Goal: Task Accomplishment & Management: Use online tool/utility

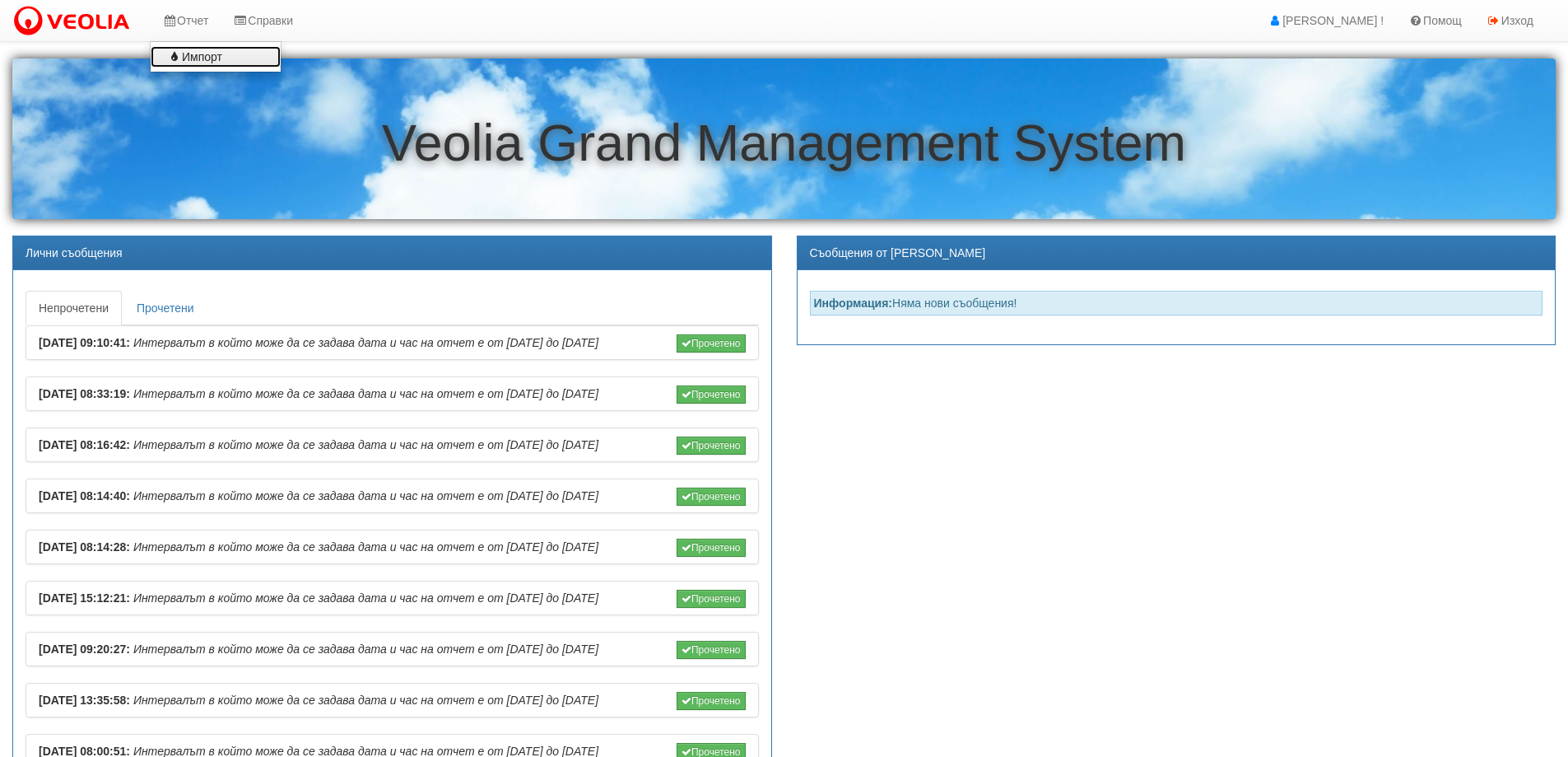
click at [200, 61] on link "Импорт" at bounding box center [216, 56] width 130 height 21
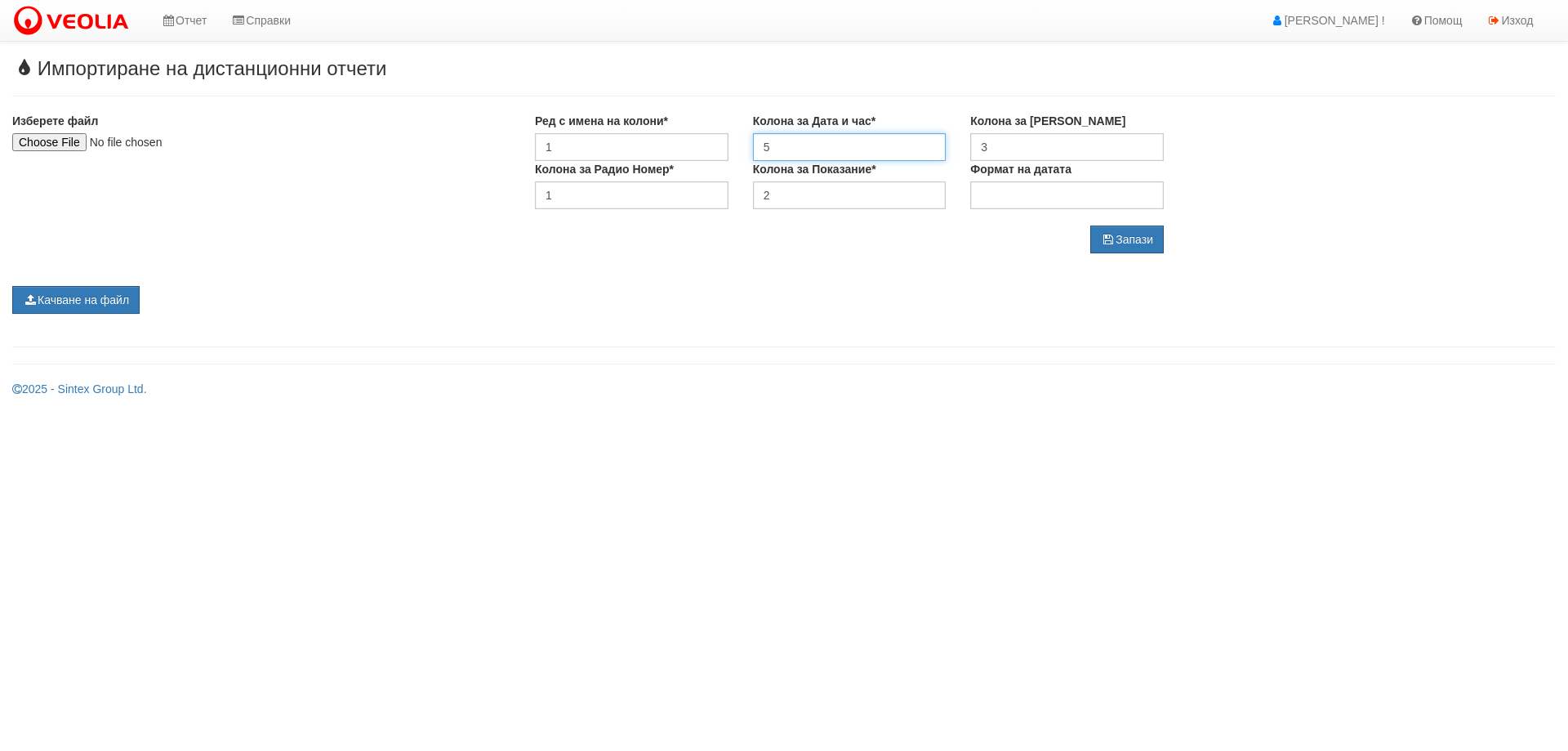
click at [830, 139] on input "5" at bounding box center [849, 147] width 194 height 28
type input "6"
click at [1418, 409] on html "Отчет Импорт Справки Здравей Юроком ! Помощ Изход Импортиране на дистанционни о…" at bounding box center [784, 205] width 1568 height 409
click at [1138, 241] on button "Запази" at bounding box center [1127, 239] width 73 height 28
type input "C:\fakepath\Отчет_Веолия_1_9_25.xlsx"
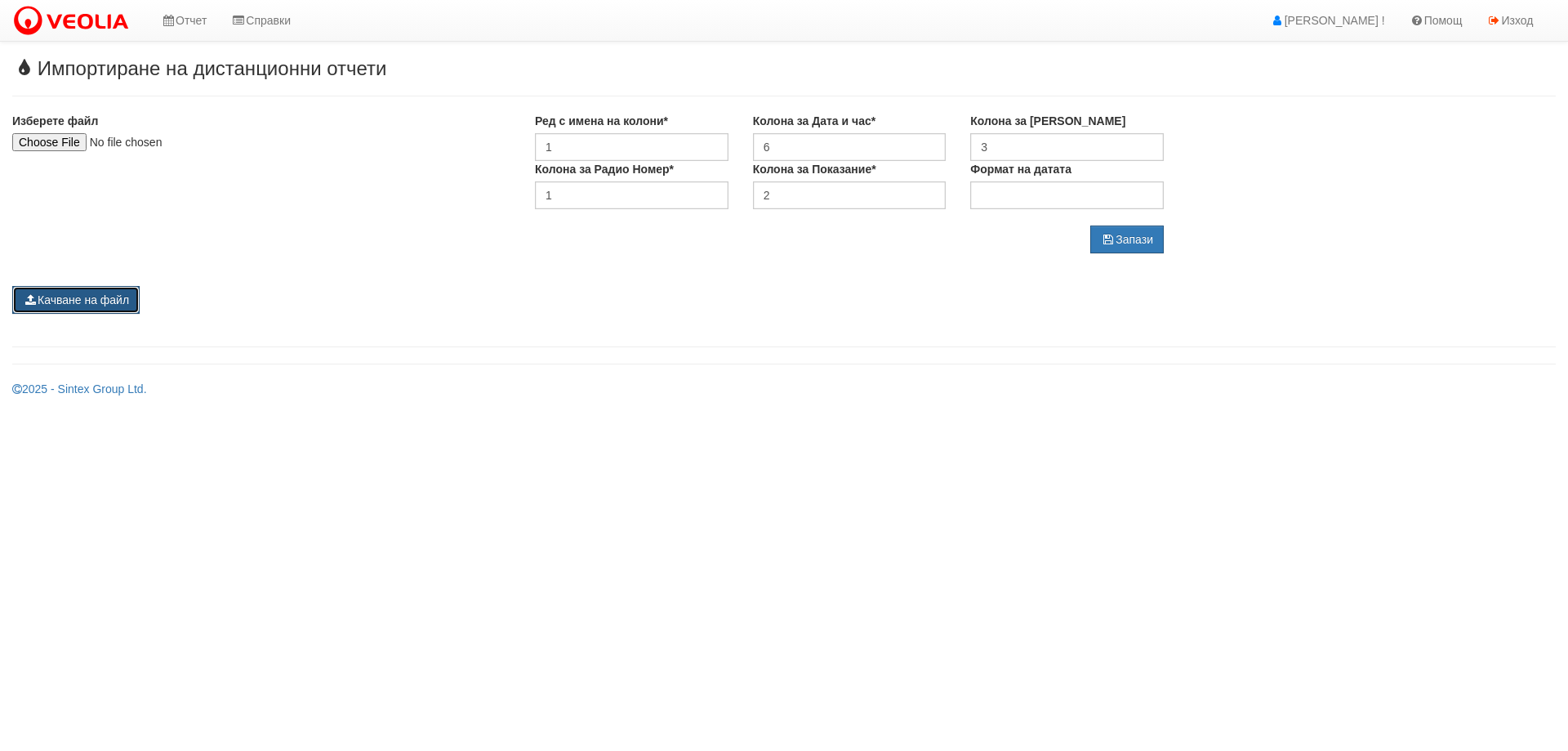
click at [71, 306] on button "Качване на файл" at bounding box center [76, 299] width 127 height 28
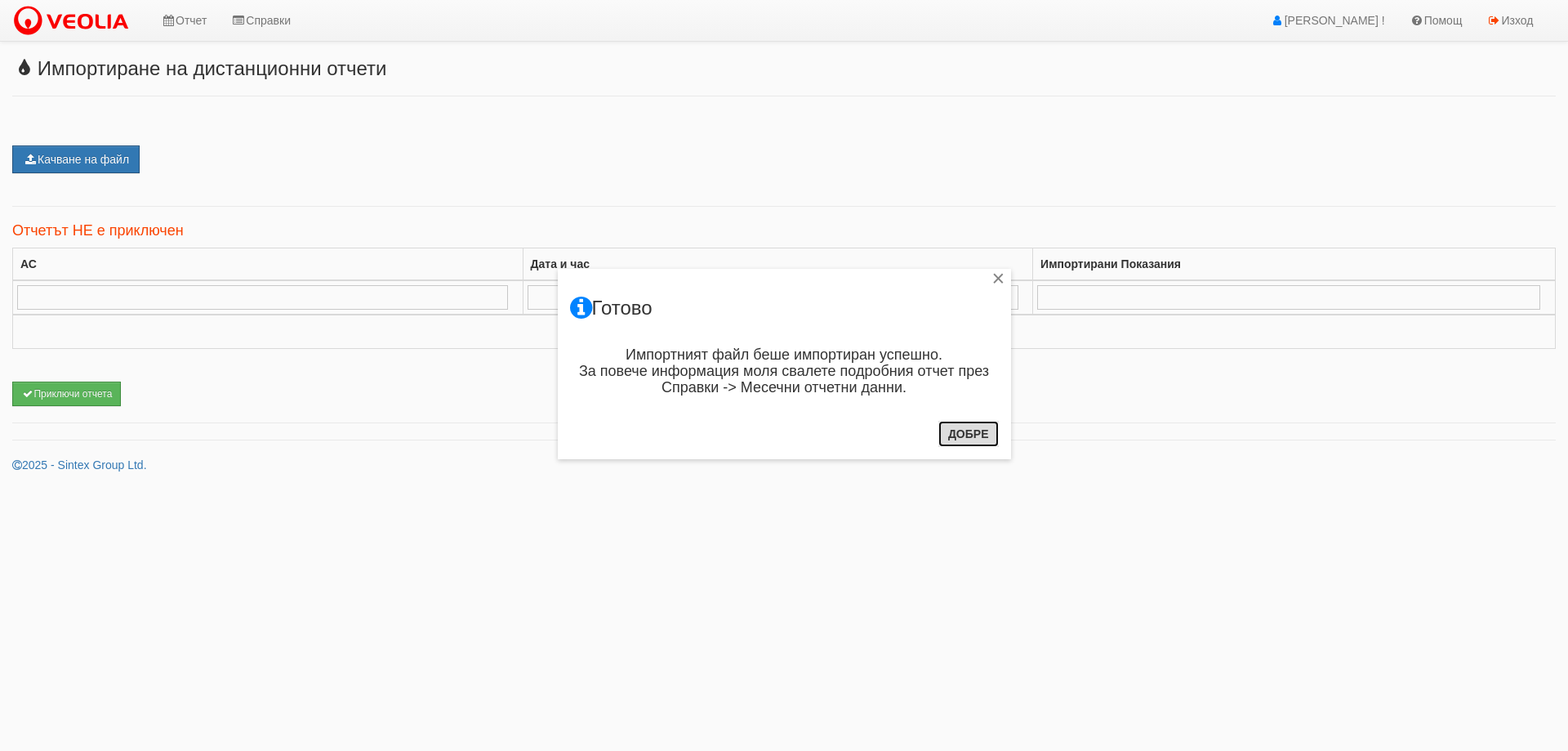
click at [972, 437] on button "Добре" at bounding box center [968, 433] width 61 height 26
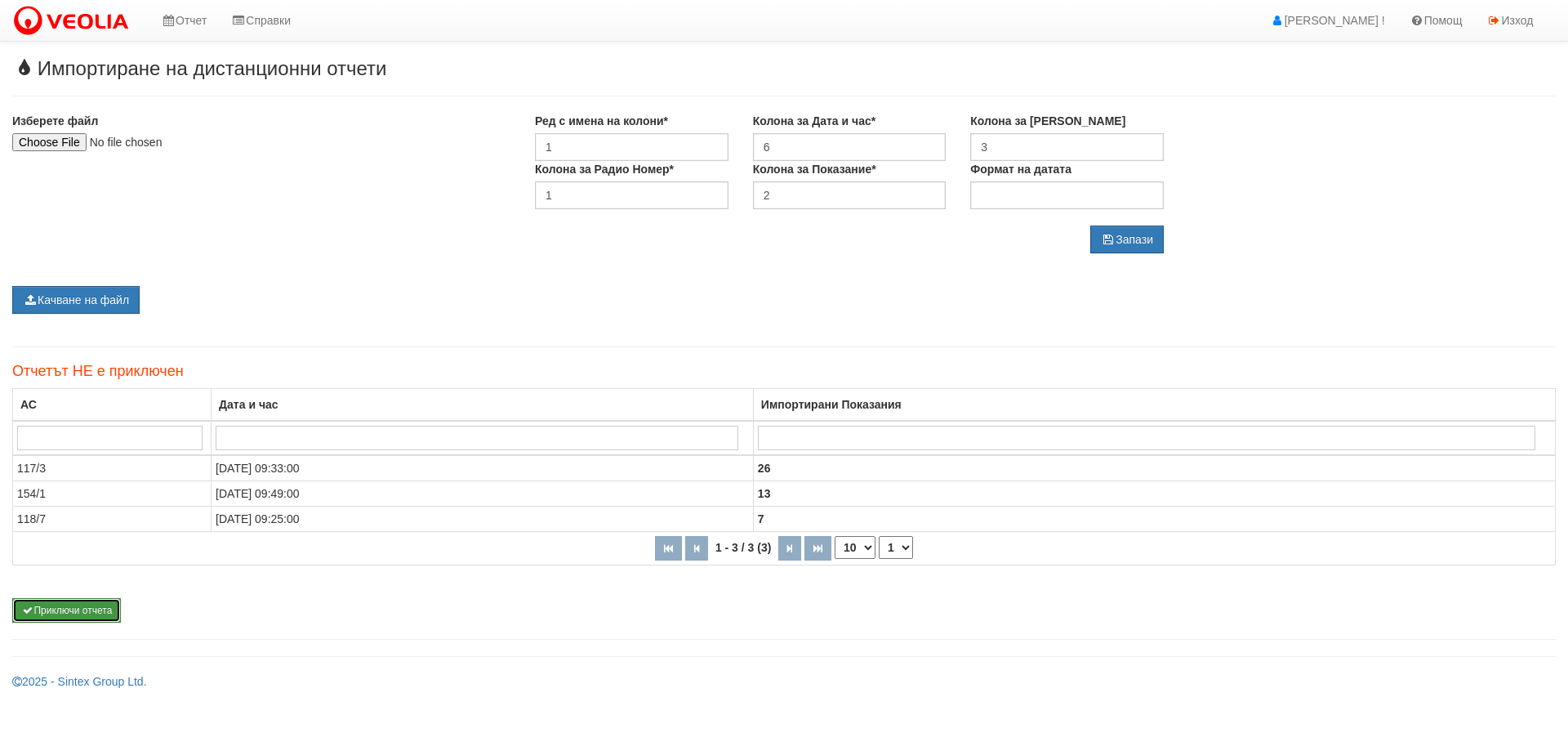
click at [56, 617] on button "Приключи отчета" at bounding box center [67, 609] width 109 height 24
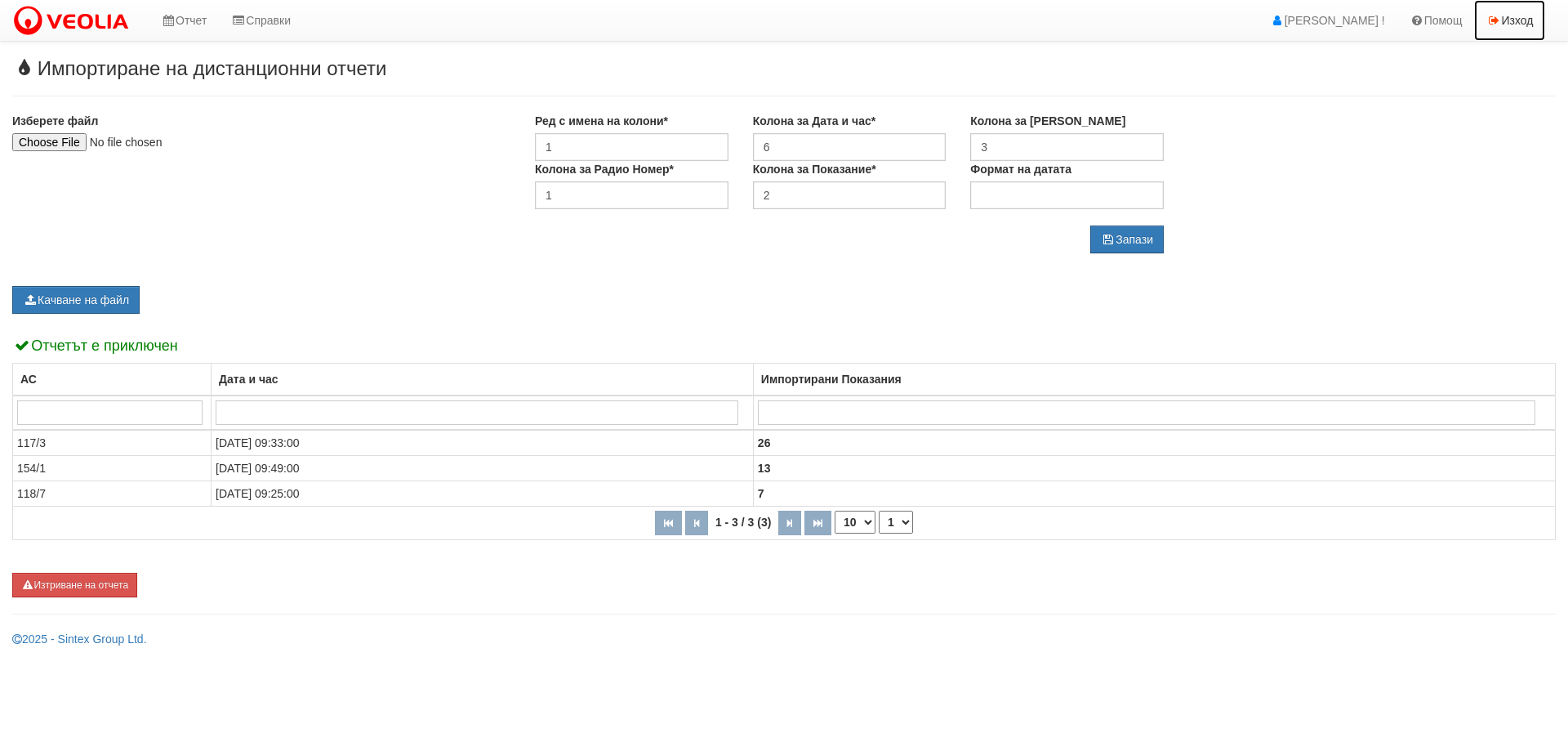
click at [1502, 22] on link "Изход" at bounding box center [1510, 20] width 71 height 41
